Goal: Check status: Check status

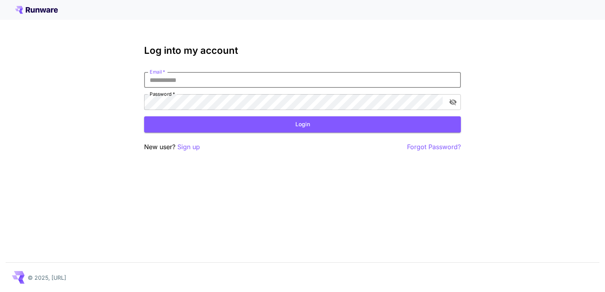
click at [176, 80] on input "Email   *" at bounding box center [302, 80] width 317 height 16
type input "**********"
click button "Login" at bounding box center [302, 124] width 317 height 16
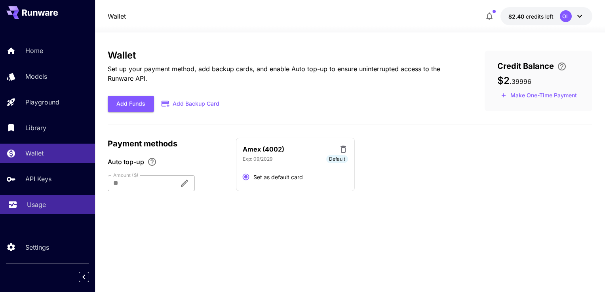
click at [39, 199] on link "Usage" at bounding box center [47, 204] width 95 height 19
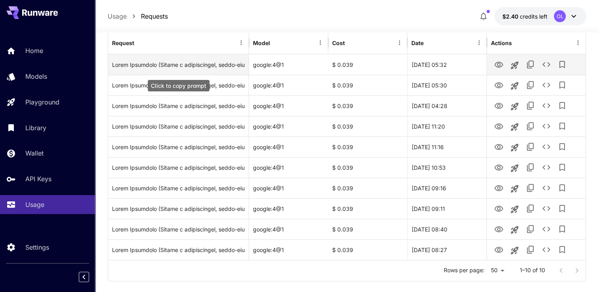
scroll to position [114, 0]
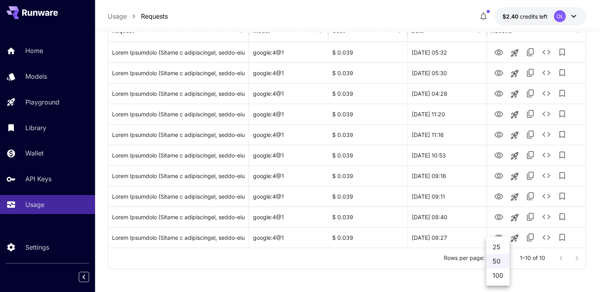
click at [497, 262] on body "**********" at bounding box center [302, 89] width 605 height 406
click at [497, 281] on li "100" at bounding box center [497, 275] width 23 height 14
type input "***"
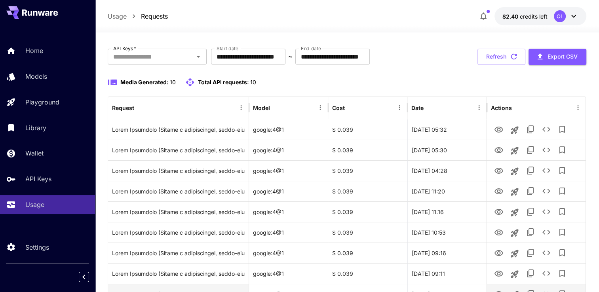
scroll to position [0, 0]
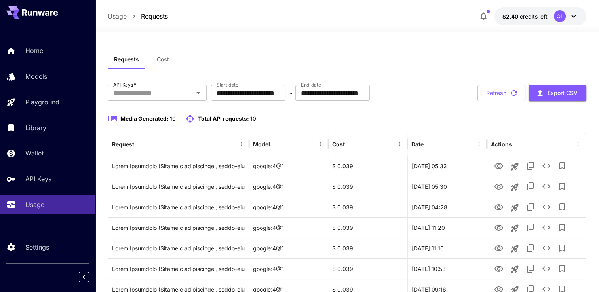
click at [205, 105] on div "**********" at bounding box center [347, 234] width 478 height 298
click at [229, 95] on input "**********" at bounding box center [248, 93] width 74 height 16
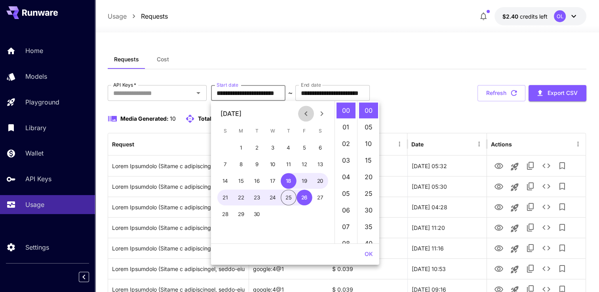
click at [305, 112] on icon "Previous month" at bounding box center [305, 113] width 3 height 5
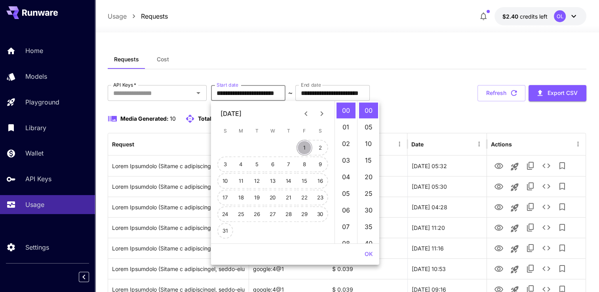
click at [303, 145] on button "1" at bounding box center [304, 148] width 16 height 16
type input "**********"
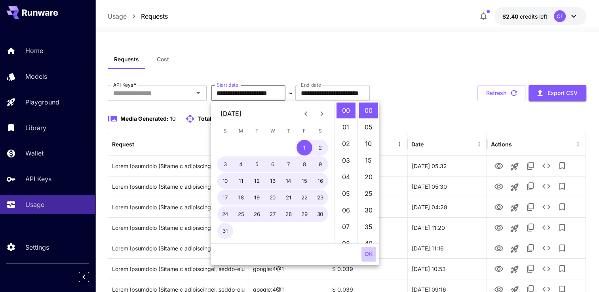
click at [370, 248] on button "OK" at bounding box center [368, 254] width 15 height 15
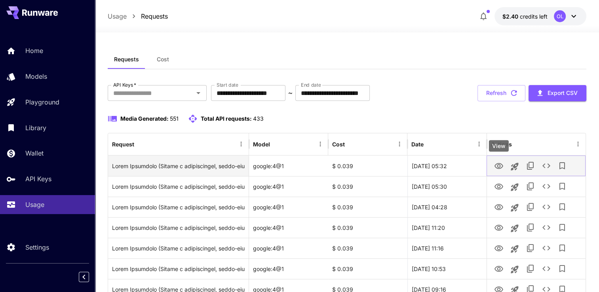
click at [493, 166] on button "View" at bounding box center [499, 165] width 16 height 16
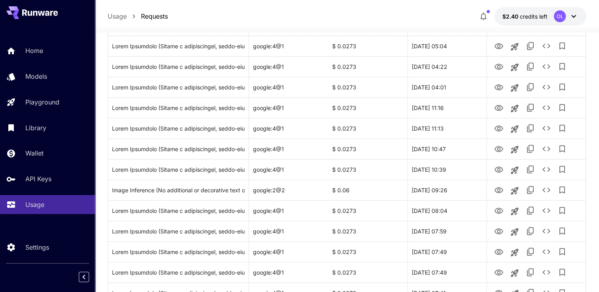
scroll to position [593, 0]
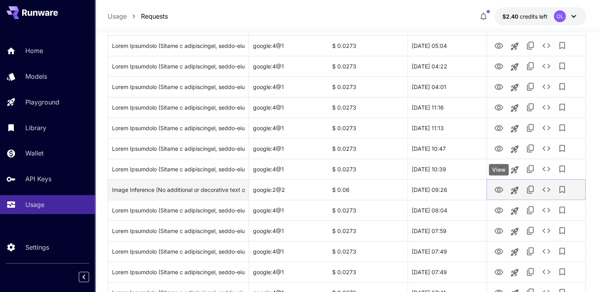
click at [496, 186] on icon "View" at bounding box center [498, 189] width 9 height 9
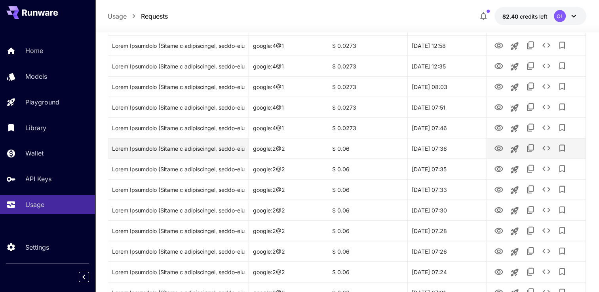
scroll to position [1701, 0]
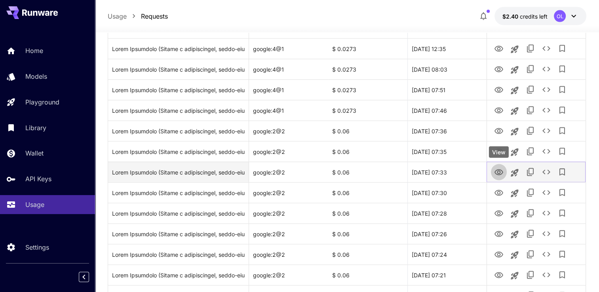
click at [499, 173] on icon "View" at bounding box center [498, 172] width 9 height 6
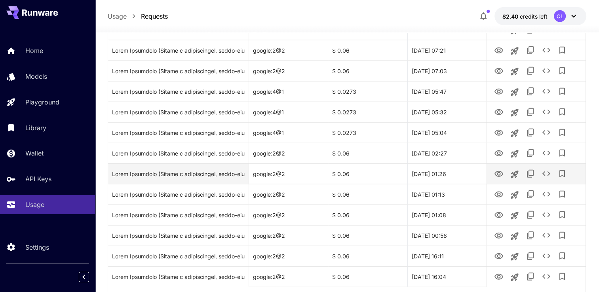
scroll to position [1965, 0]
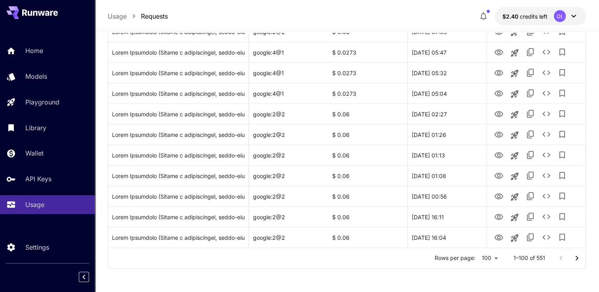
click at [578, 260] on icon "Go to next page" at bounding box center [576, 258] width 9 height 9
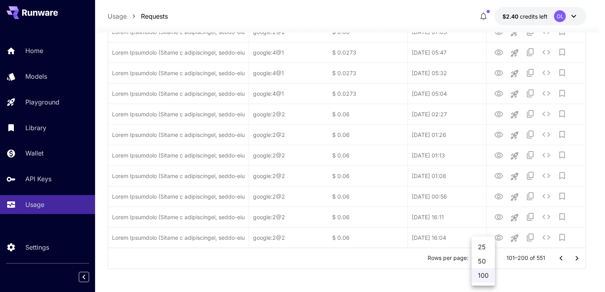
click at [371, 245] on div at bounding box center [302, 146] width 605 height 292
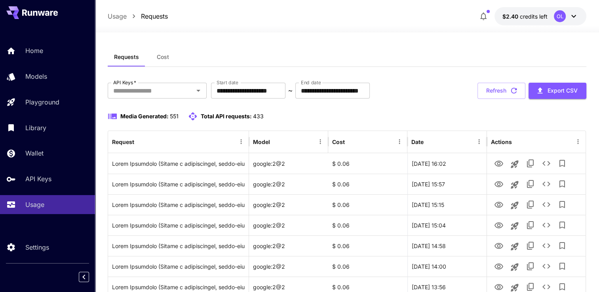
scroll to position [0, 0]
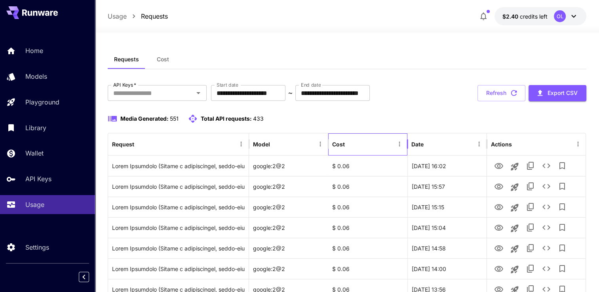
click at [341, 143] on div "Cost" at bounding box center [338, 144] width 13 height 7
click at [402, 144] on icon "Menu" at bounding box center [399, 143] width 7 height 7
click at [350, 141] on icon "Sort" at bounding box center [350, 143] width 7 height 7
click at [340, 146] on div "Cost" at bounding box center [338, 144] width 13 height 7
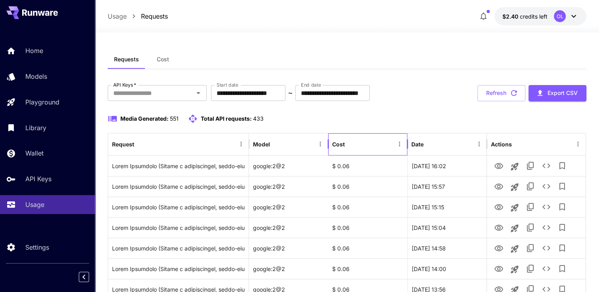
click at [340, 146] on div "Cost" at bounding box center [338, 144] width 13 height 7
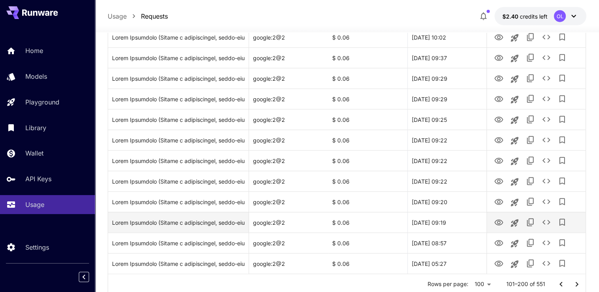
scroll to position [1965, 0]
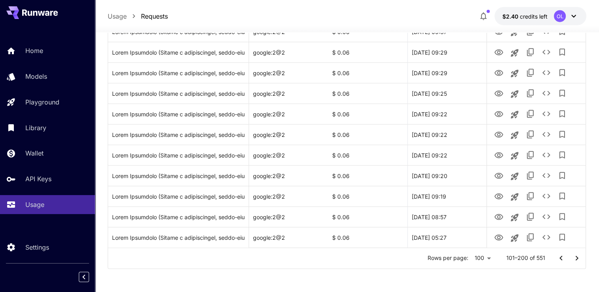
click at [575, 259] on icon "Go to next page" at bounding box center [576, 258] width 9 height 9
click at [572, 259] on icon "Go to next page" at bounding box center [576, 258] width 9 height 9
click at [572, 258] on icon "Go to next page" at bounding box center [576, 258] width 9 height 9
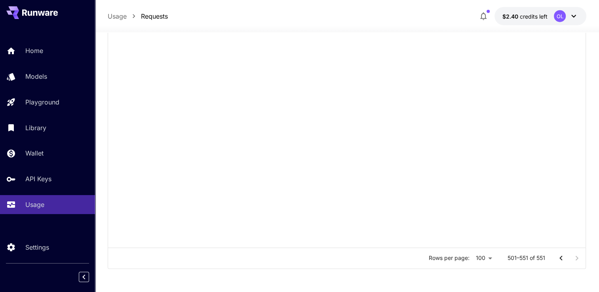
scroll to position [957, 0]
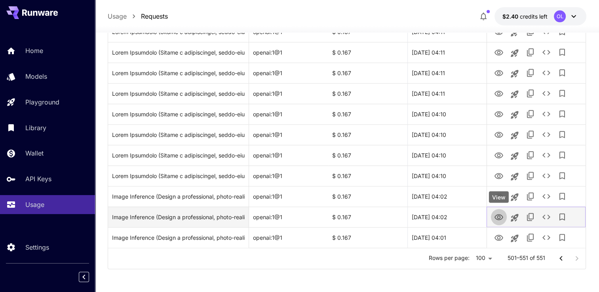
click at [497, 220] on icon "View" at bounding box center [498, 216] width 9 height 9
